Goal: Find specific page/section: Find specific page/section

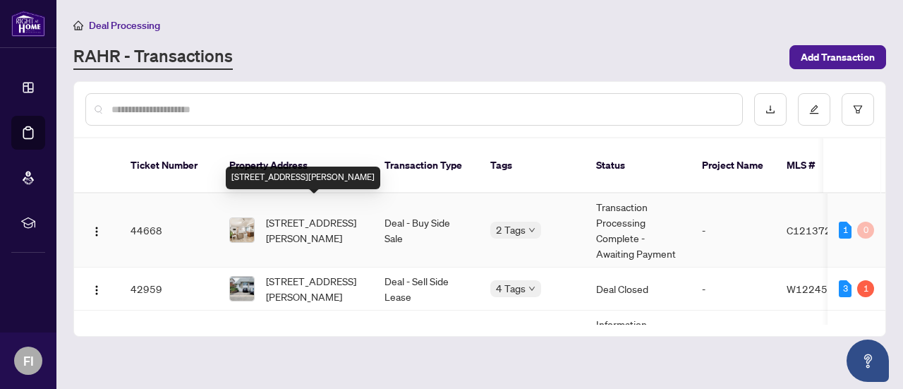
click at [296, 214] on span "[STREET_ADDRESS][PERSON_NAME]" at bounding box center [314, 229] width 96 height 31
